Goal: Task Accomplishment & Management: Manage account settings

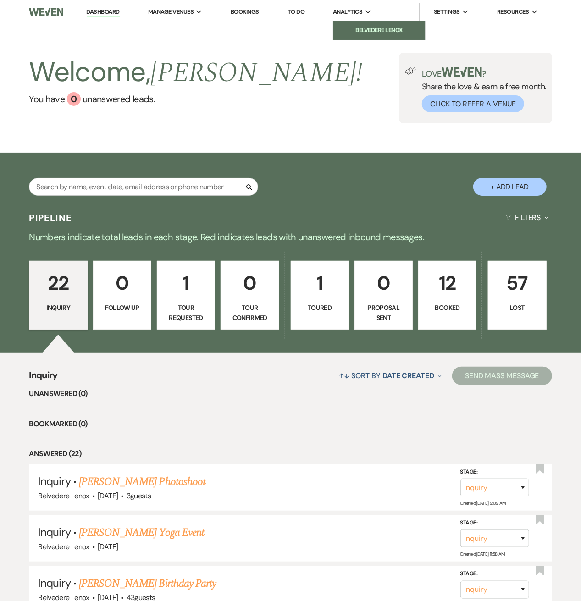
click at [365, 32] on li "Belvedere Lenox" at bounding box center [379, 30] width 83 height 9
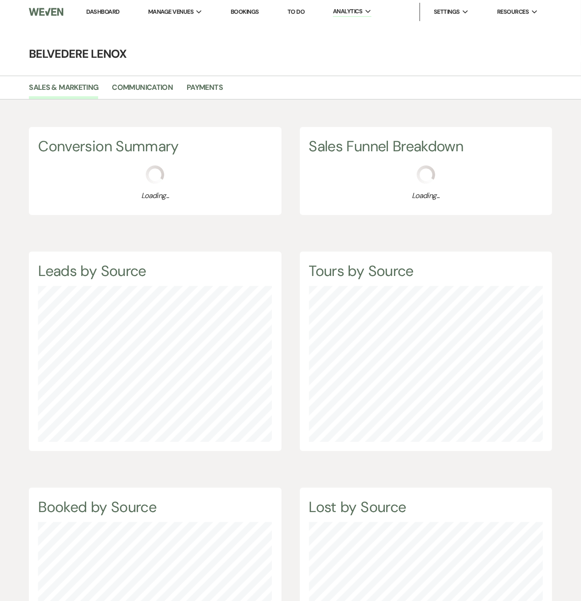
scroll to position [601, 581]
click at [219, 89] on link "Payments" at bounding box center [205, 90] width 36 height 17
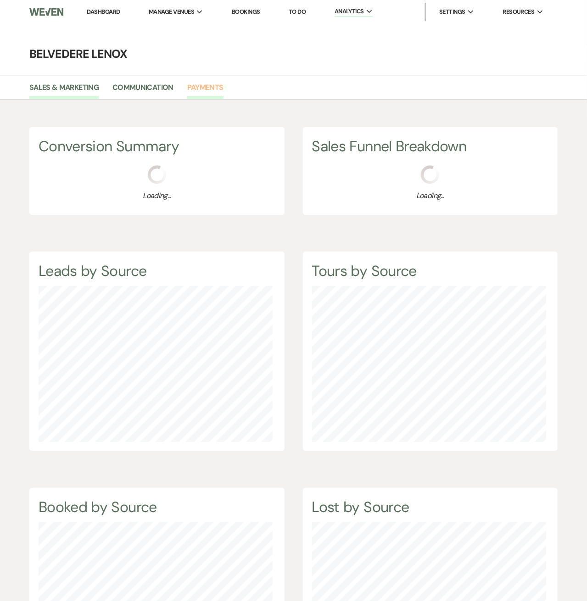
select select "2025"
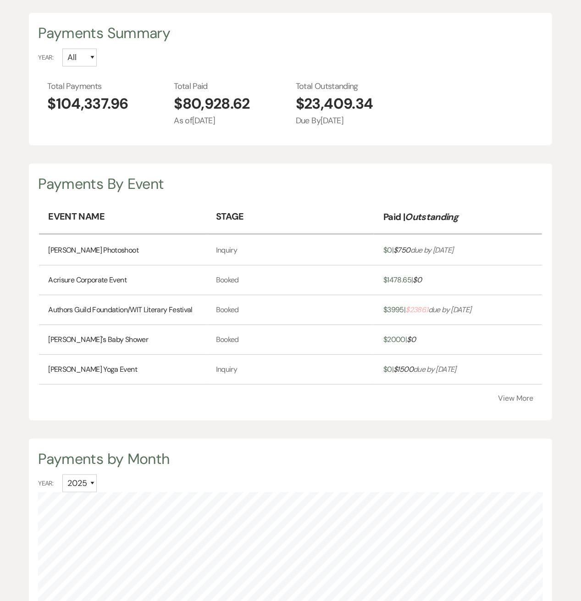
scroll to position [122, 0]
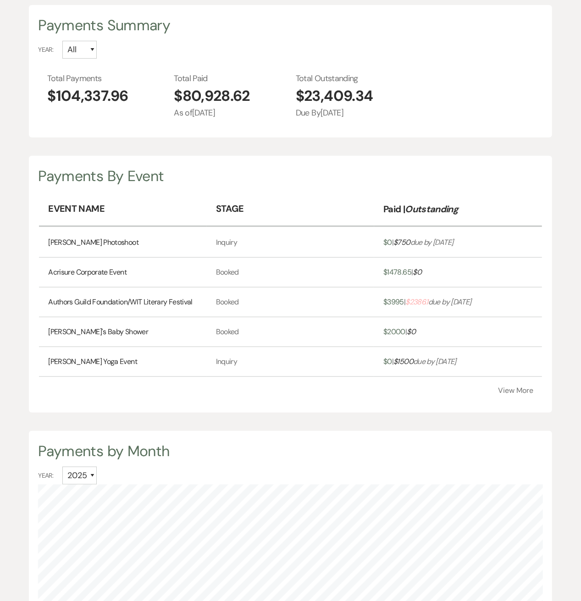
click at [506, 388] on button "View More" at bounding box center [516, 390] width 35 height 7
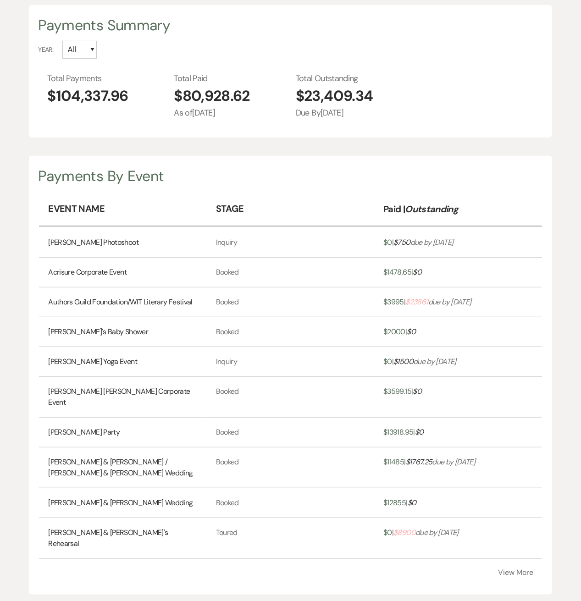
click at [525, 569] on button "View More" at bounding box center [516, 572] width 35 height 7
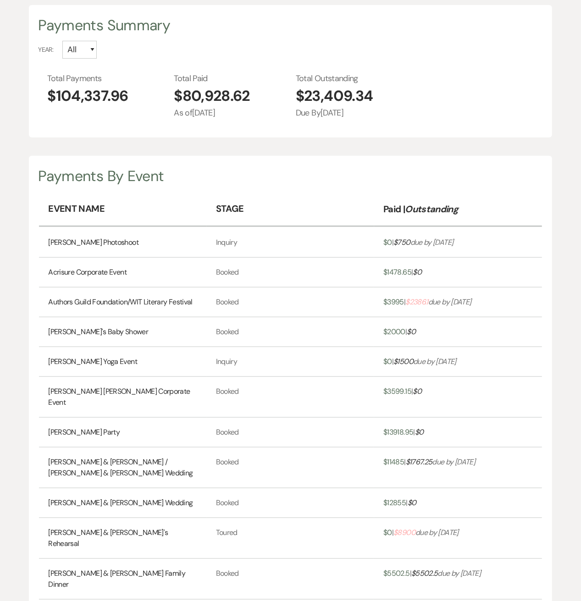
scroll to position [0, 0]
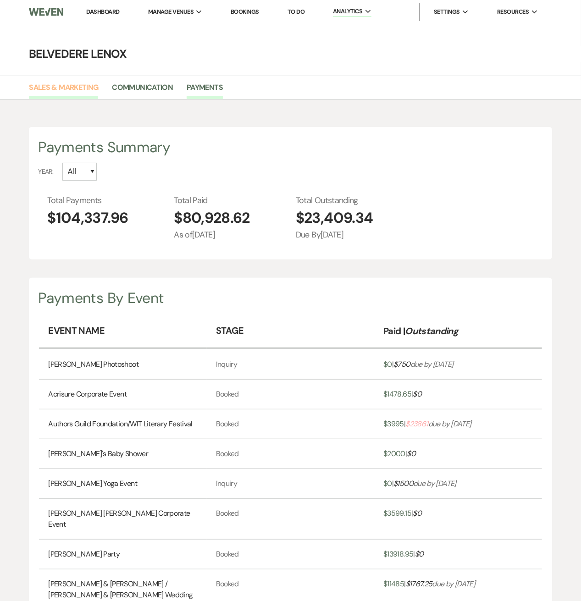
click at [76, 89] on link "Sales & Marketing" at bounding box center [63, 90] width 69 height 17
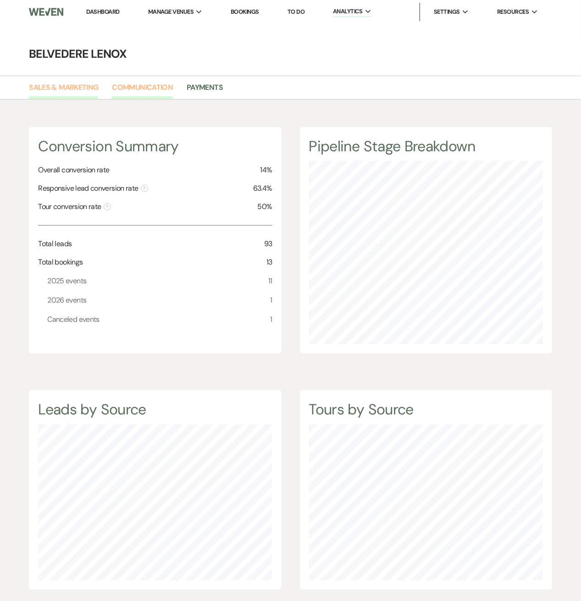
scroll to position [601, 581]
click at [134, 98] on link "Communication" at bounding box center [142, 90] width 61 height 17
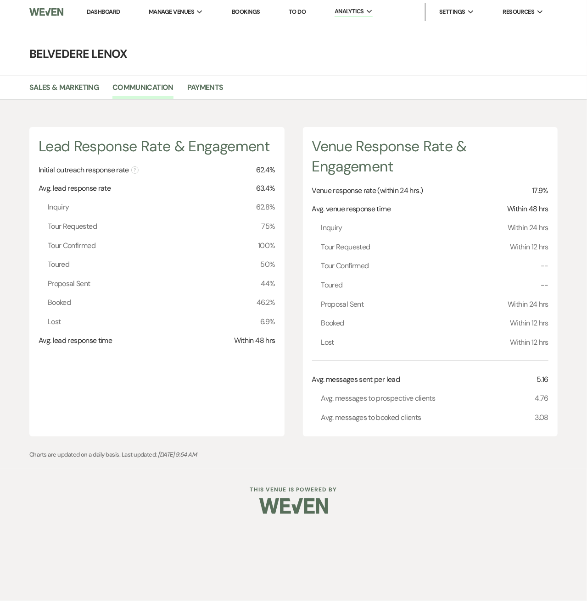
click at [100, 12] on link "Dashboard" at bounding box center [103, 12] width 33 height 8
